Goal: Task Accomplishment & Management: Manage account settings

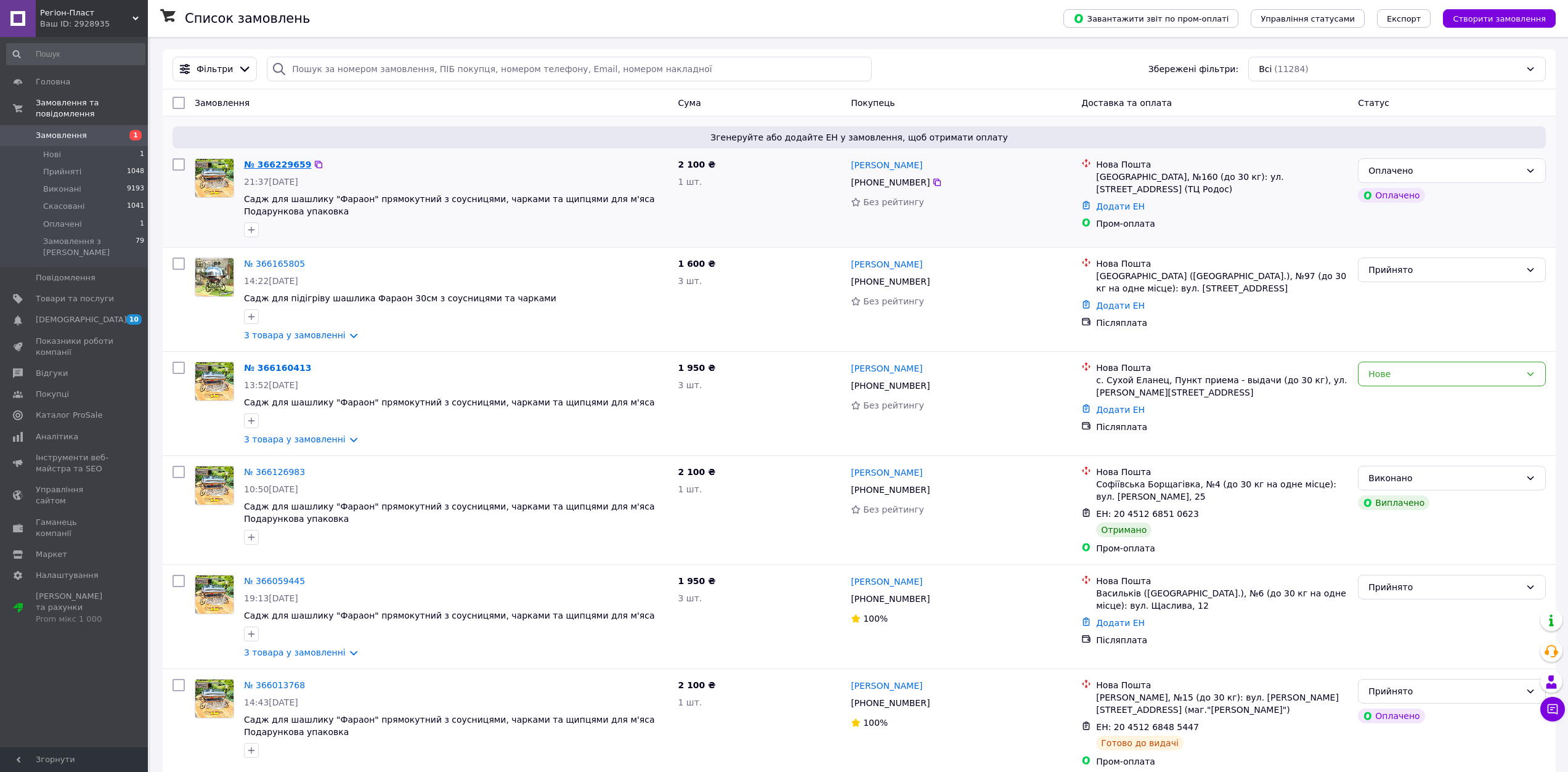
click at [269, 166] on link "№ 366229659" at bounding box center [278, 164] width 67 height 10
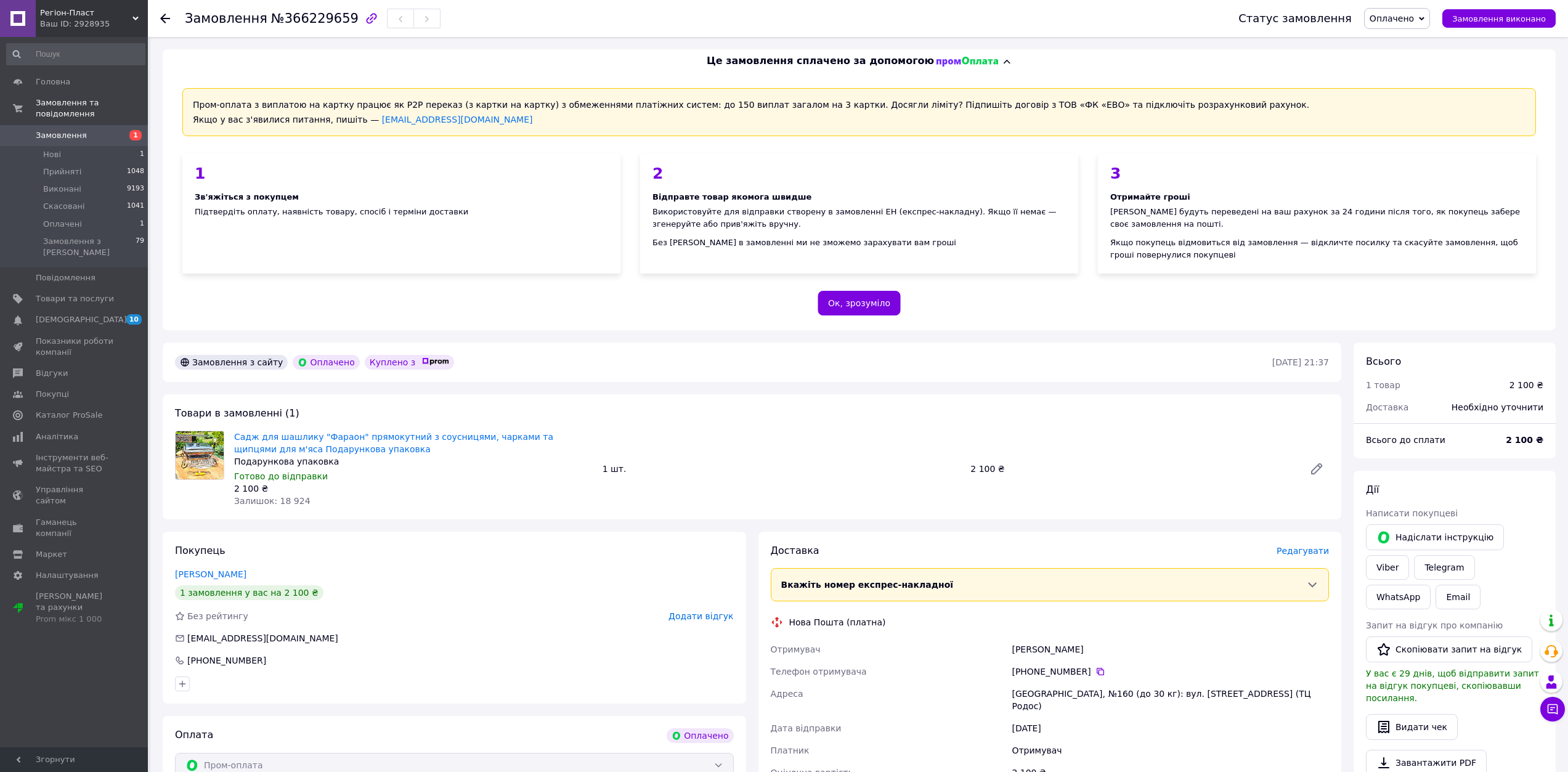
click at [1430, 23] on span "Оплачено" at bounding box center [1397, 19] width 66 height 21
click at [1408, 44] on li "Прийнято" at bounding box center [1397, 43] width 65 height 19
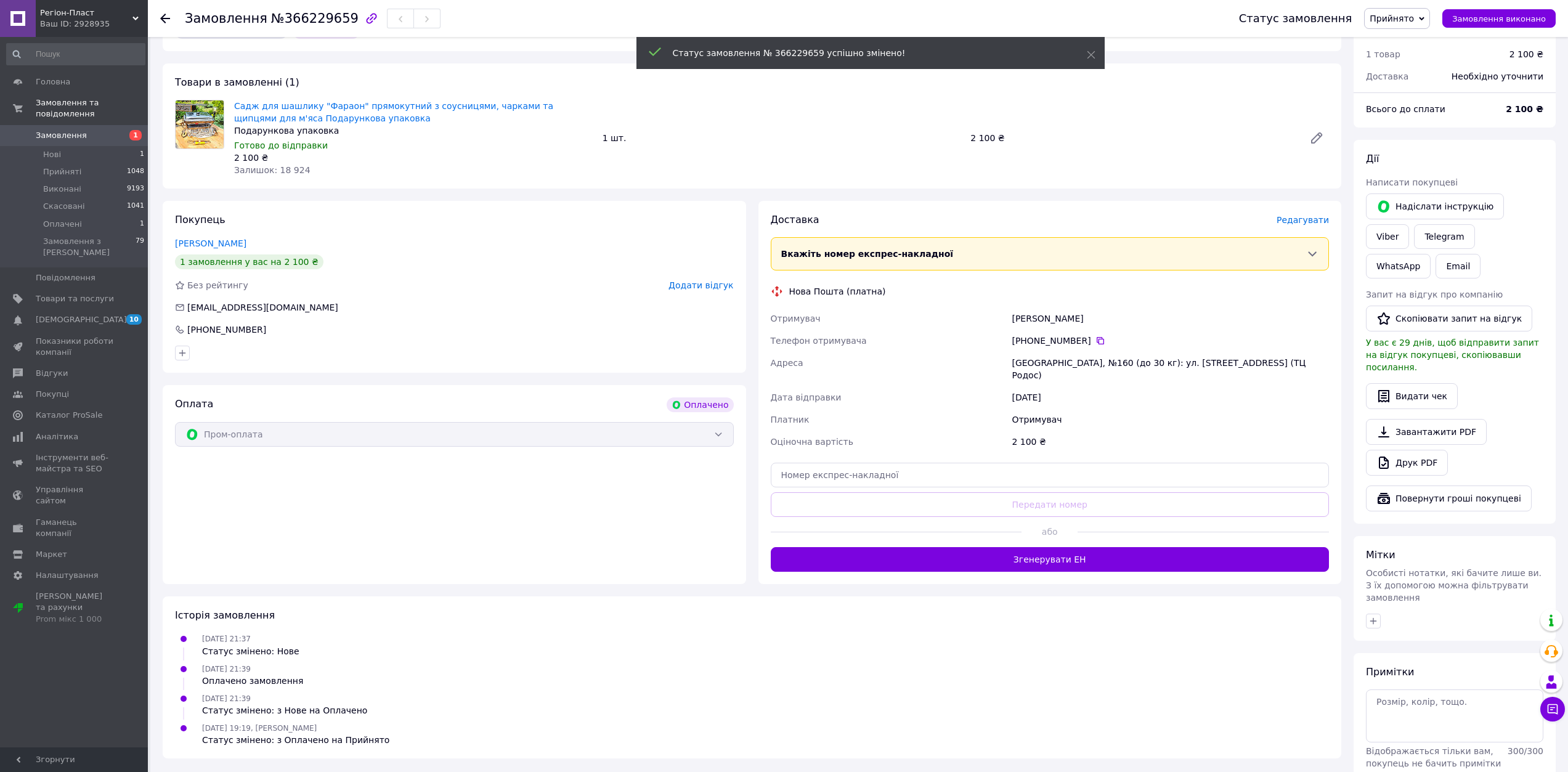
scroll to position [334, 0]
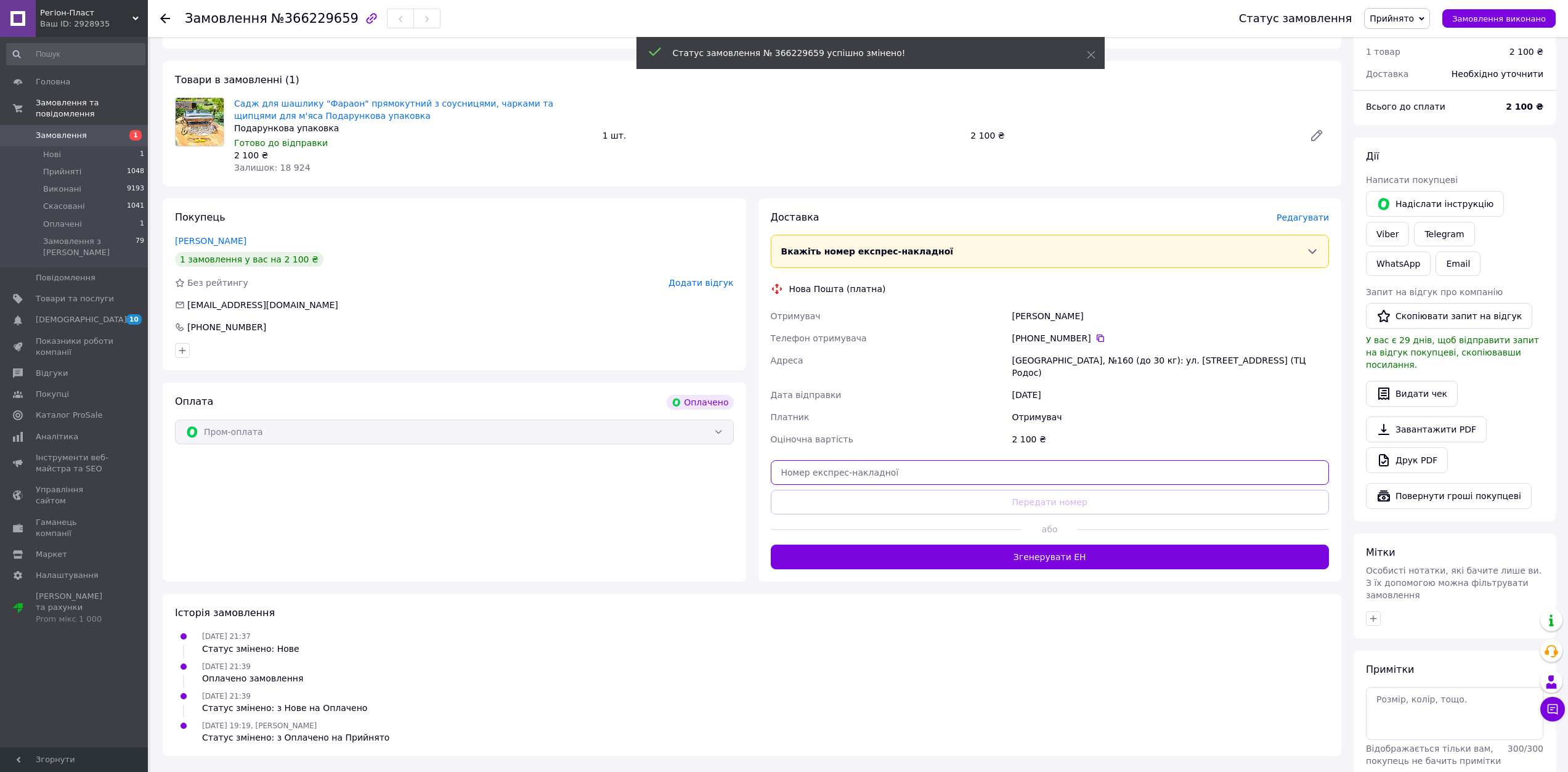
click at [1052, 463] on input "text" at bounding box center [1049, 472] width 559 height 25
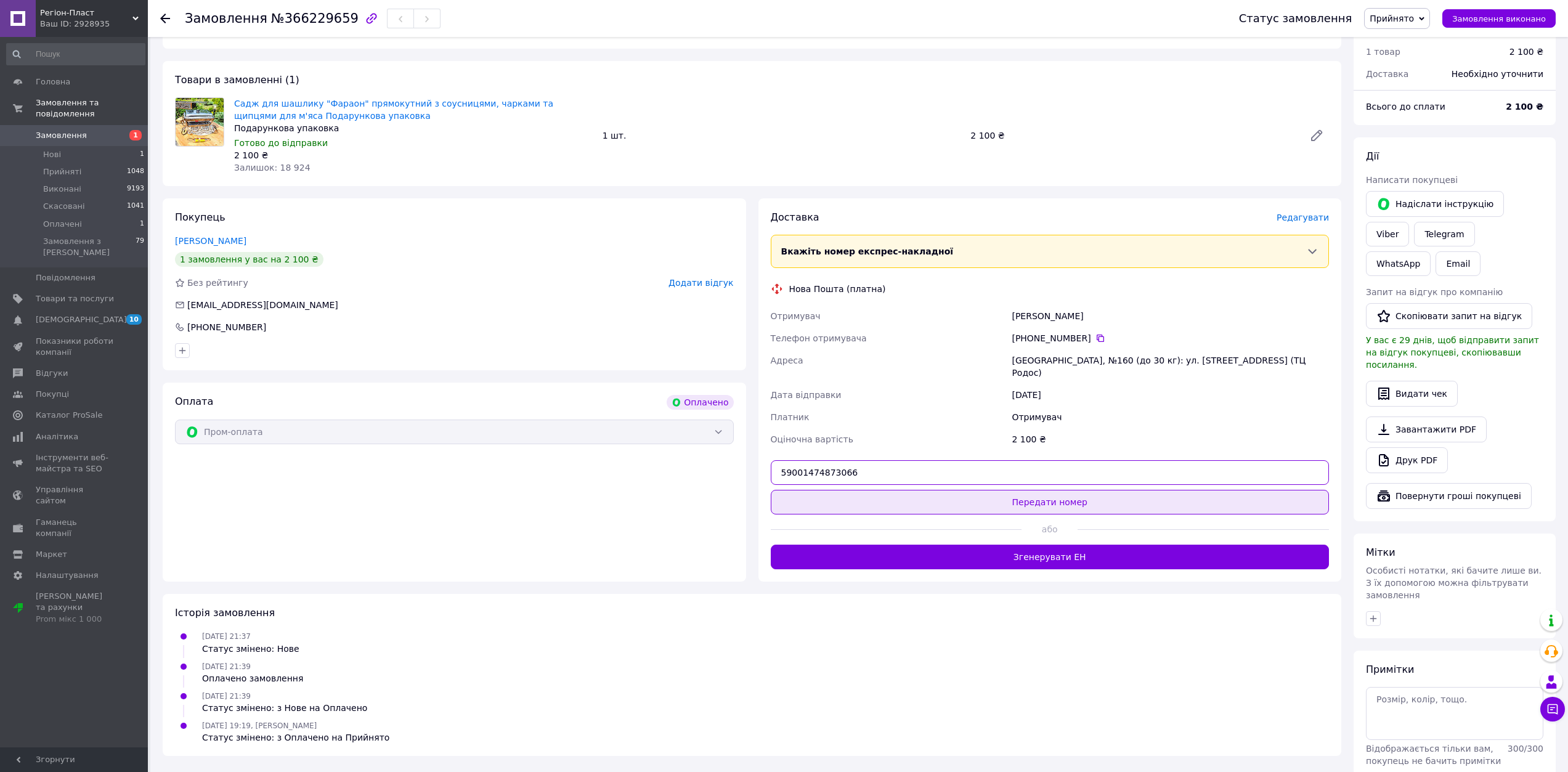
type input "59001474873066"
click at [1058, 490] on button "Передати номер" at bounding box center [1049, 502] width 559 height 25
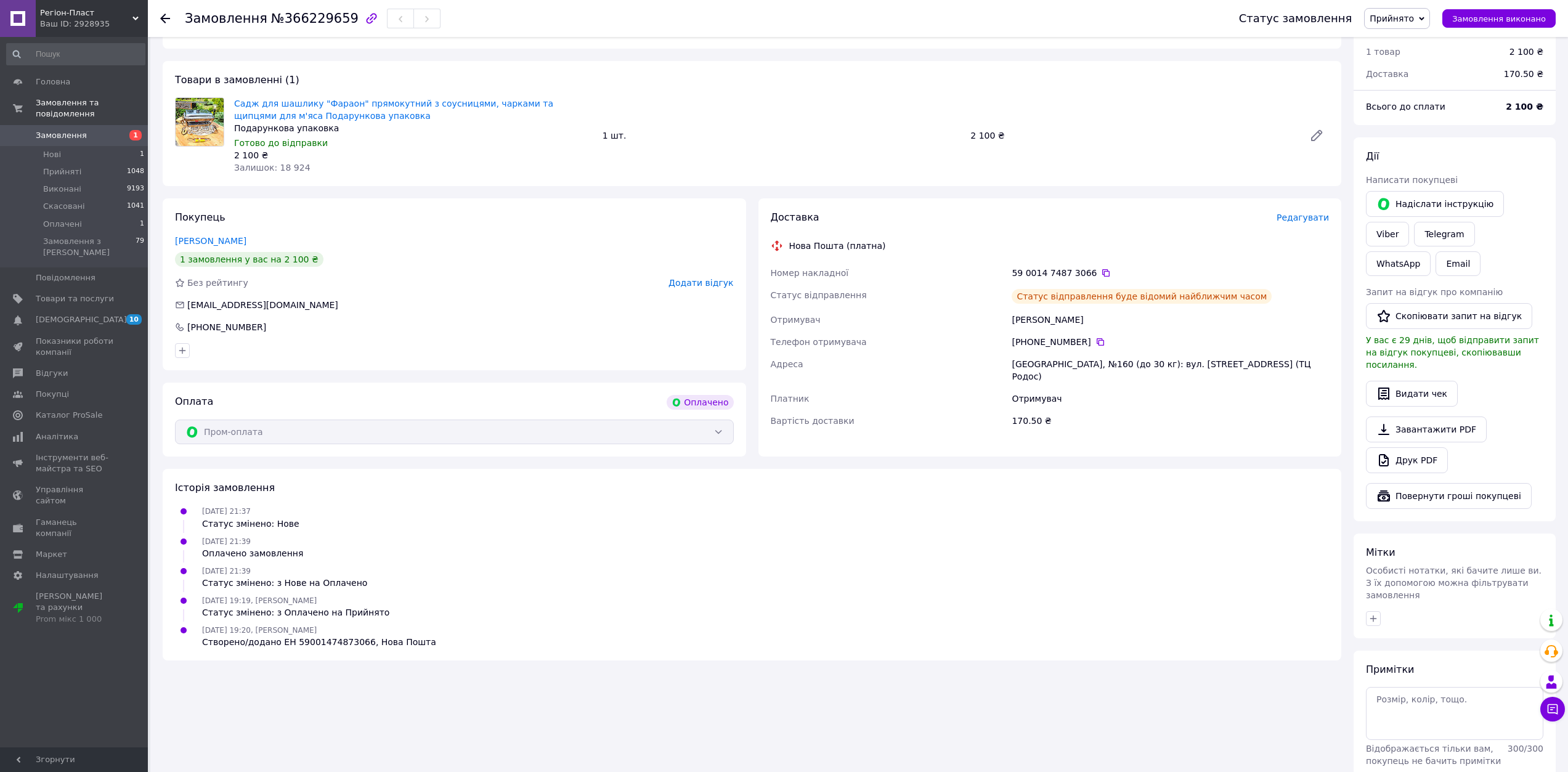
click at [59, 130] on span "Замовлення" at bounding box center [60, 136] width 51 height 11
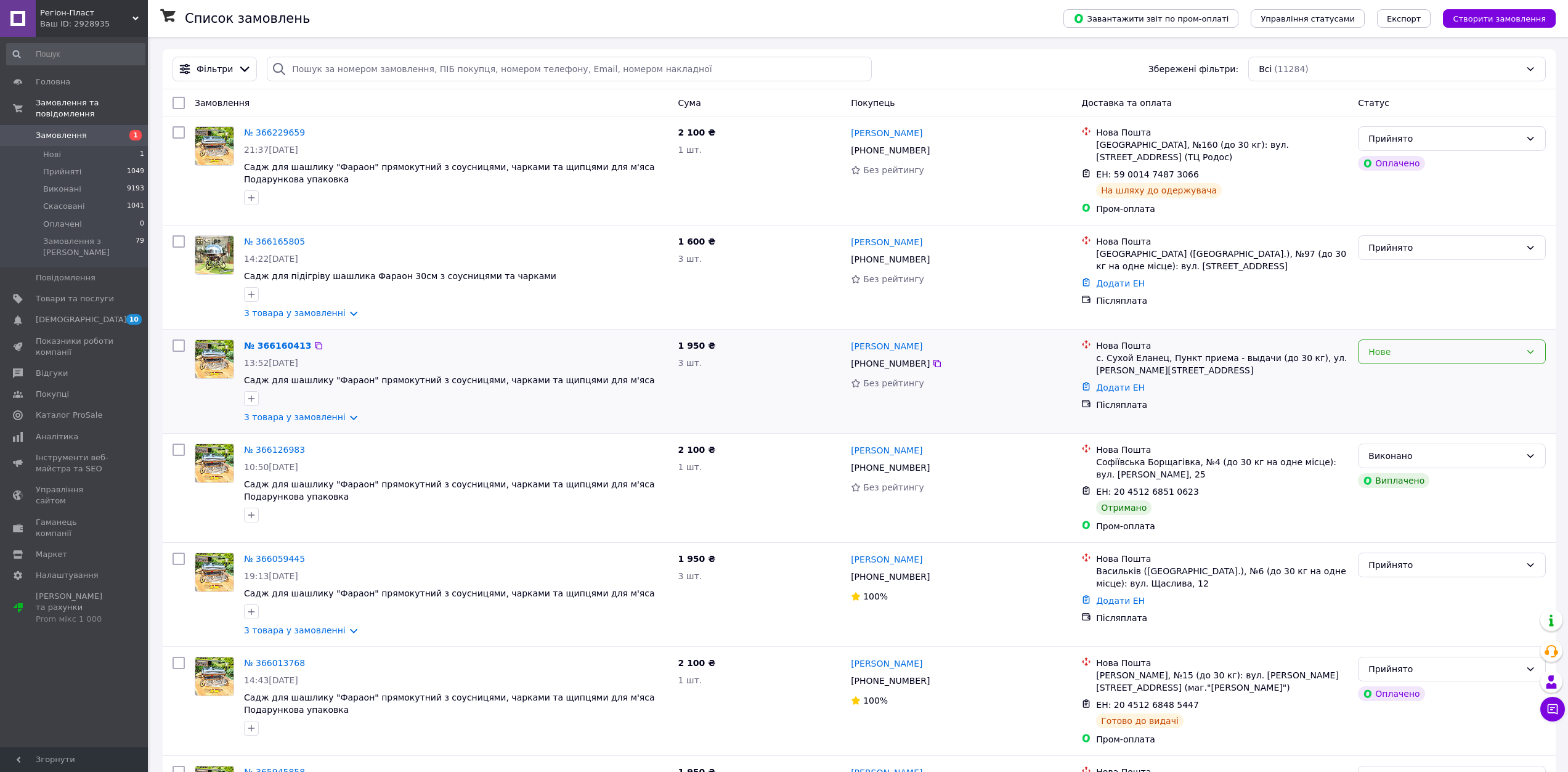
click at [1527, 347] on icon at bounding box center [1530, 351] width 10 height 10
click at [1394, 370] on li "Прийнято" at bounding box center [1452, 369] width 187 height 22
